Goal: Task Accomplishment & Management: Use online tool/utility

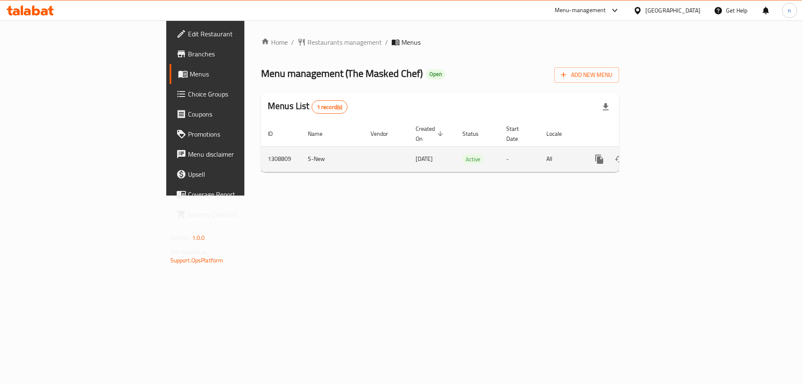
click at [669, 149] on div "enhanced table" at bounding box center [629, 159] width 80 height 20
click at [669, 149] on link "enhanced table" at bounding box center [659, 159] width 20 height 20
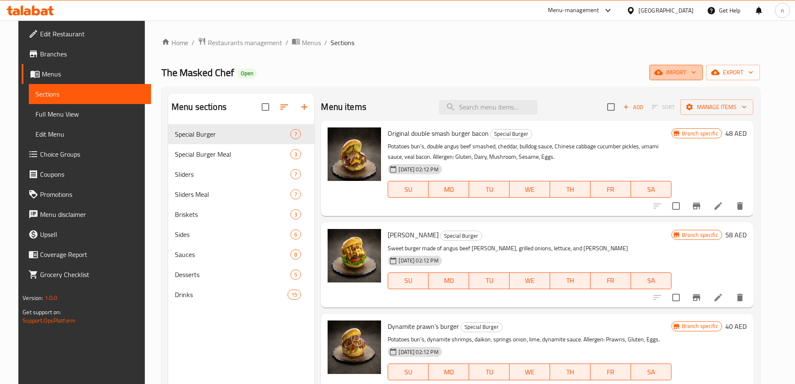
click at [696, 71] on span "import" at bounding box center [676, 72] width 40 height 10
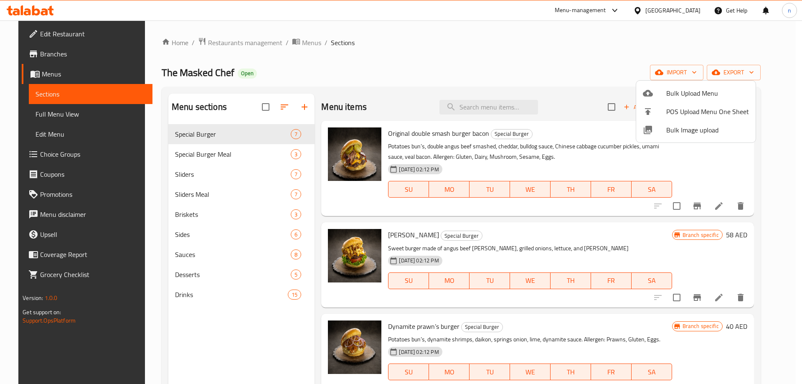
click at [736, 66] on div at bounding box center [401, 192] width 802 height 384
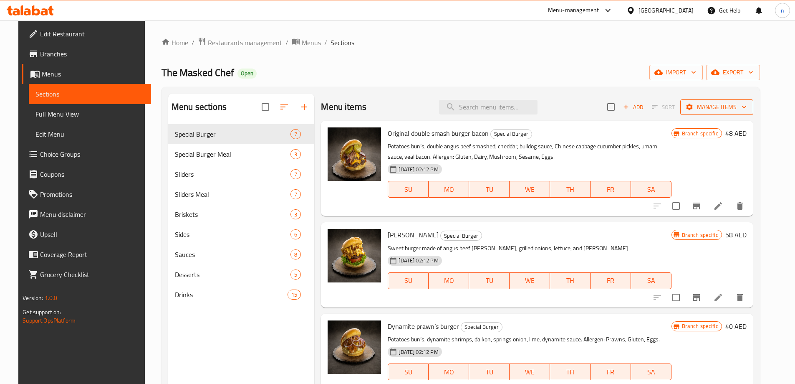
click at [724, 113] on button "Manage items" at bounding box center [717, 106] width 73 height 15
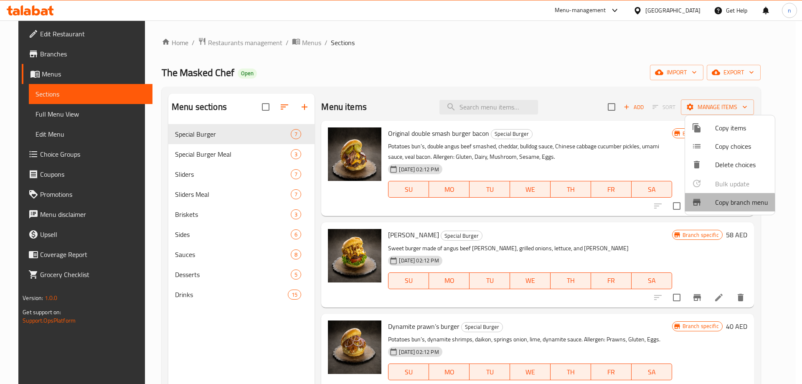
click at [709, 205] on div at bounding box center [702, 202] width 23 height 10
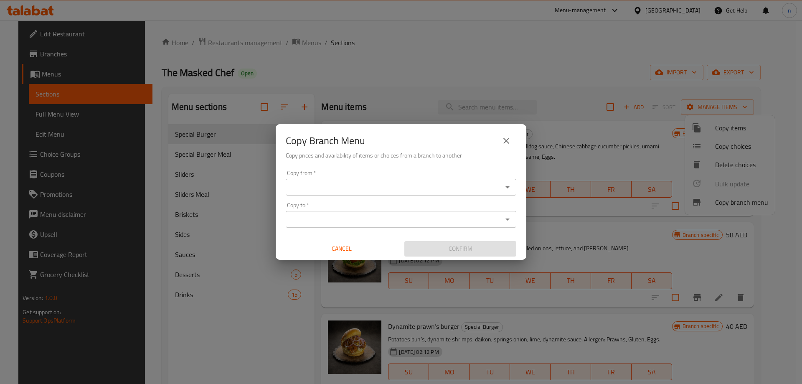
click at [322, 192] on input "Copy from   *" at bounding box center [394, 187] width 212 height 12
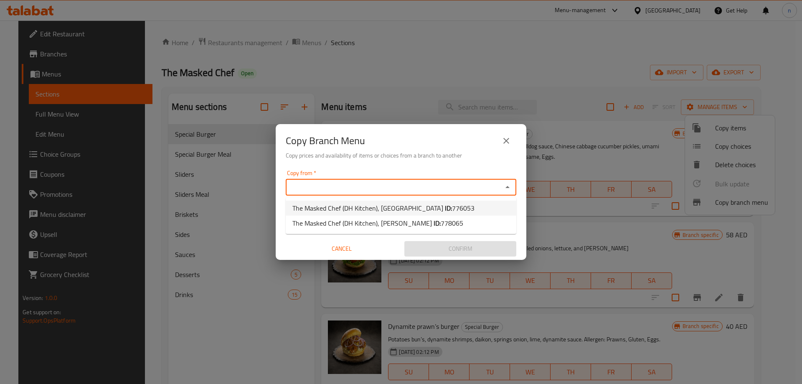
click at [322, 204] on span "The Masked Chef (DH Kitchen), Business Bay ID: 776053" at bounding box center [383, 208] width 182 height 10
type input "The Masked Chef (DH Kitchen), [GEOGRAPHIC_DATA]"
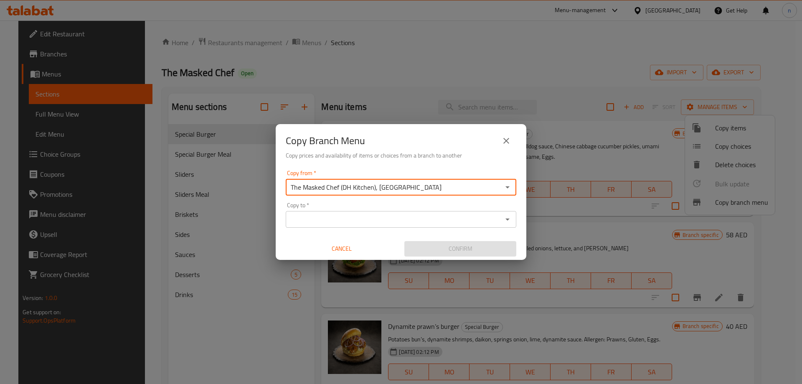
click at [324, 210] on div "Copy to   * Copy to *" at bounding box center [401, 214] width 230 height 25
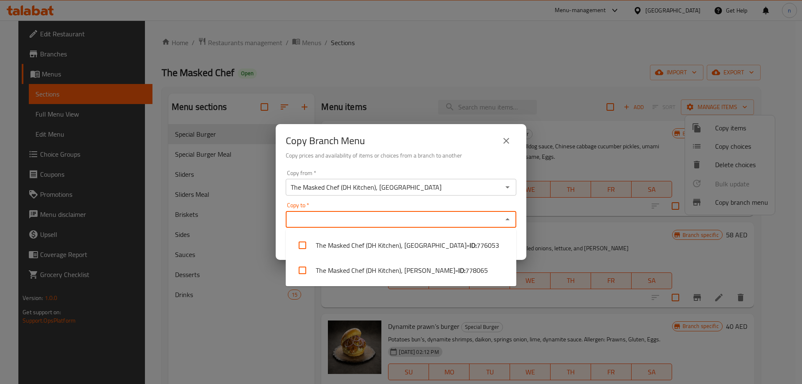
click at [324, 216] on input "Copy to   *" at bounding box center [394, 219] width 212 height 12
click at [331, 268] on li "The Masked Chef (DH Kitchen), [PERSON_NAME] - ID: 778065" at bounding box center [401, 270] width 230 height 25
checkbox input "true"
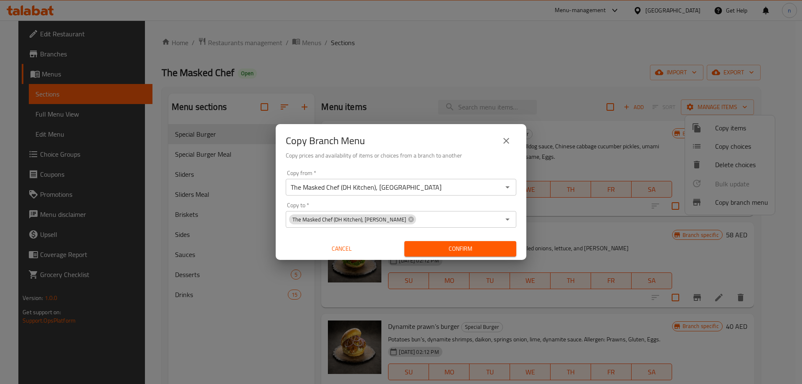
click at [491, 167] on div "Copy from   * The Masked Chef (DH Kitchen), Business Bay Copy from * Copy to   …" at bounding box center [401, 213] width 250 height 93
click at [448, 240] on div "Confirm" at bounding box center [460, 249] width 119 height 22
click at [448, 248] on span "Confirm" at bounding box center [460, 248] width 99 height 10
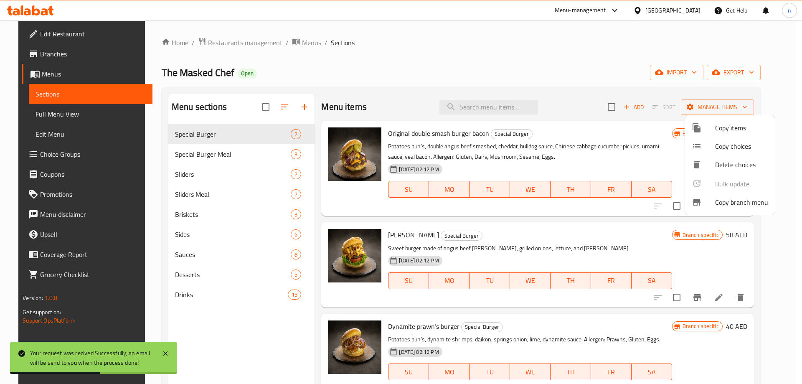
click at [55, 53] on div at bounding box center [401, 192] width 802 height 384
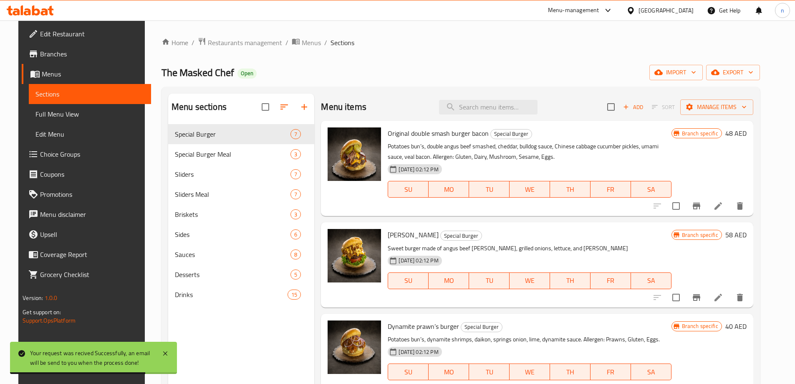
click at [55, 53] on span "Branches" at bounding box center [92, 54] width 104 height 10
